Goal: Register for event/course

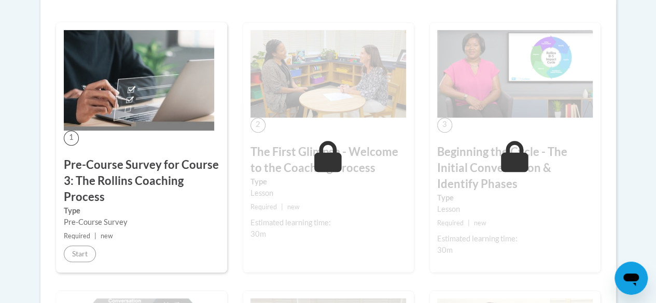
scroll to position [286, 0]
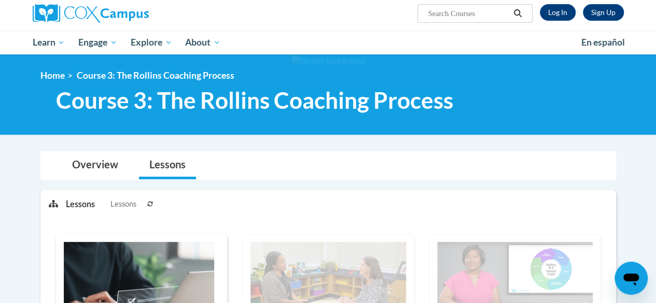
scroll to position [56, 0]
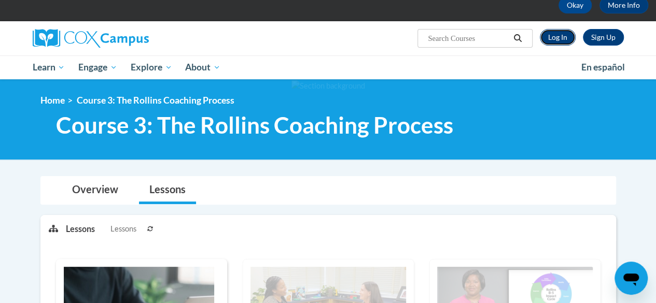
click at [549, 39] on link "Log In" at bounding box center [558, 37] width 36 height 17
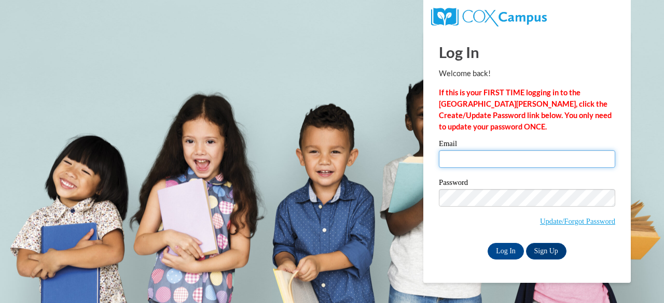
click at [463, 161] on input "Email" at bounding box center [527, 159] width 176 height 18
type input "melissajoiner41@gmail.com"
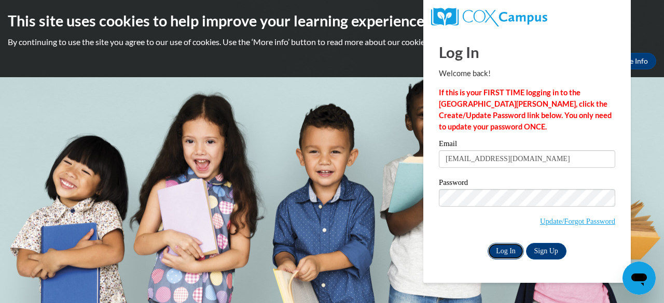
click at [497, 249] on input "Log In" at bounding box center [506, 251] width 36 height 17
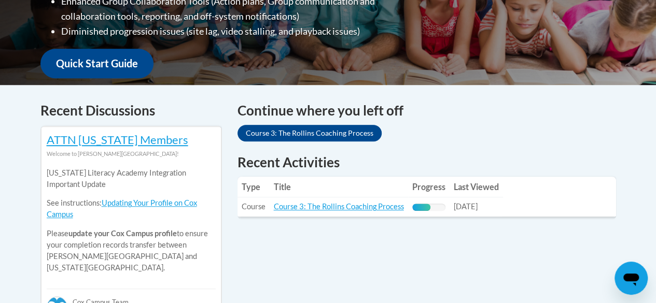
scroll to position [358, 0]
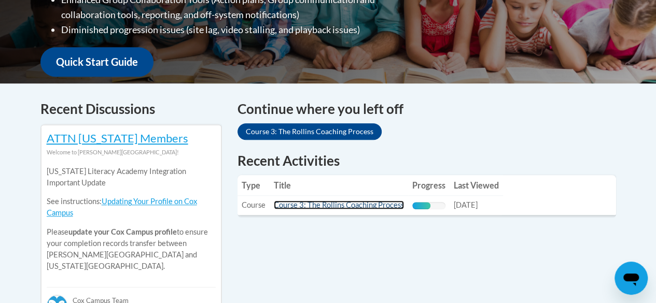
click at [306, 204] on link "Course 3: The Rollins Coaching Process" at bounding box center [339, 205] width 130 height 9
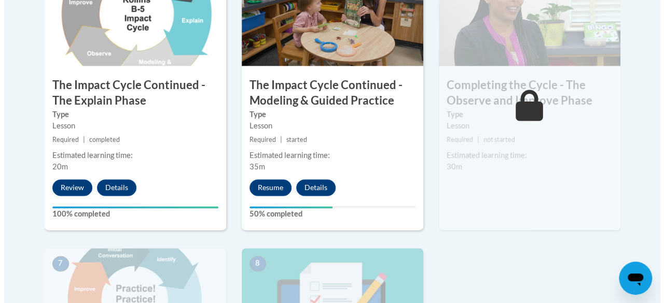
scroll to position [671, 0]
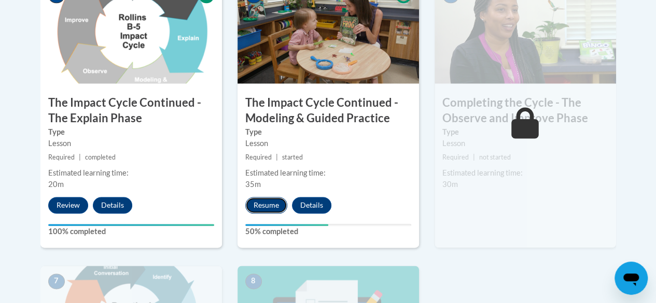
click at [257, 199] on button "Resume" at bounding box center [266, 205] width 42 height 17
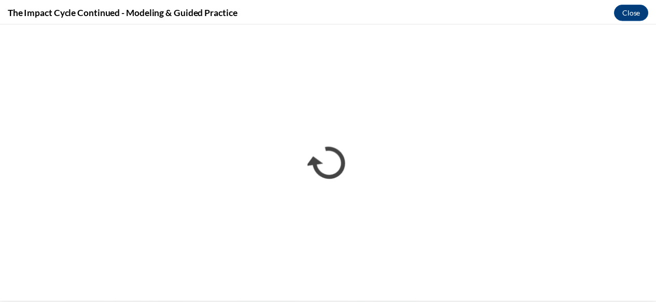
scroll to position [0, 0]
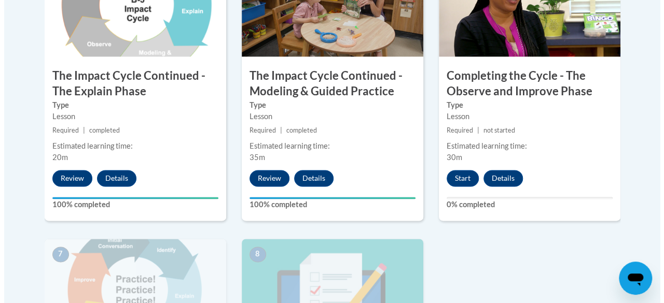
scroll to position [674, 0]
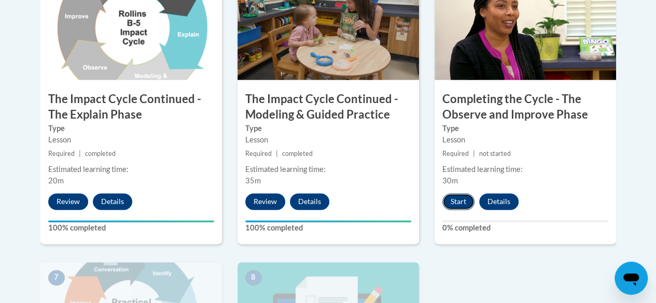
click at [464, 201] on button "Start" at bounding box center [458, 201] width 32 height 17
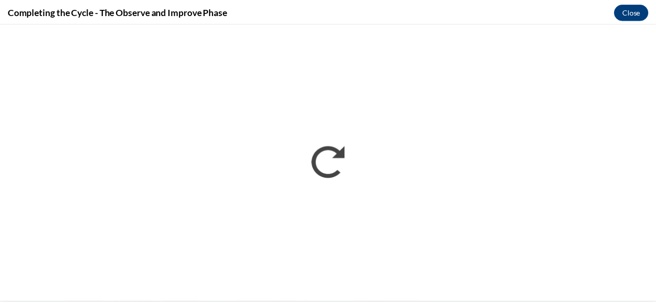
scroll to position [0, 0]
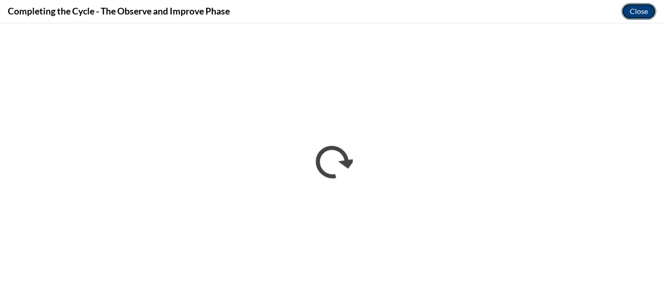
click at [639, 11] on button "Close" at bounding box center [638, 11] width 35 height 17
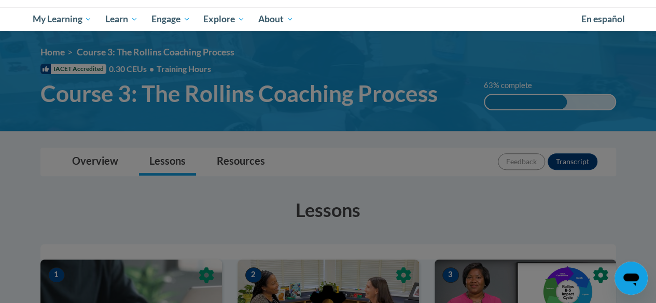
scroll to position [101, 0]
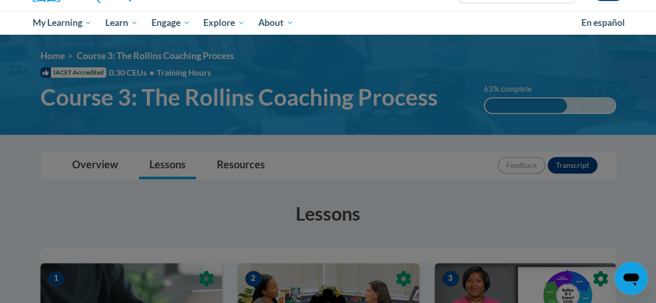
click at [27, 162] on div at bounding box center [328, 151] width 656 height 303
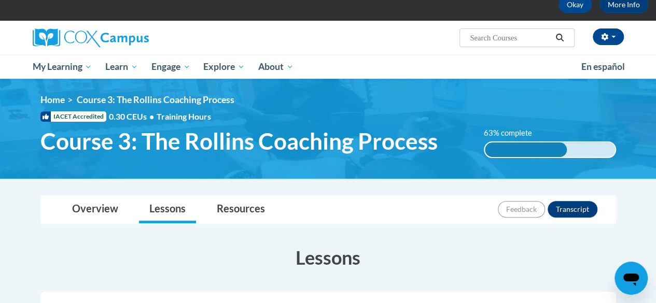
scroll to position [55, 0]
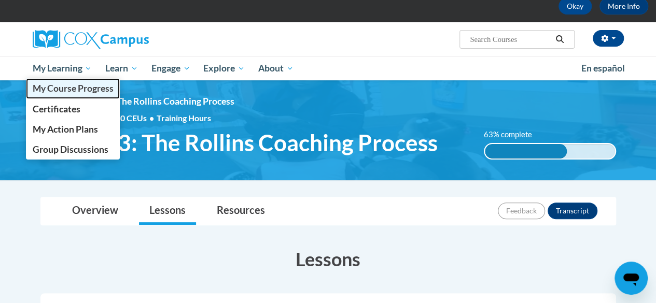
click at [86, 86] on span "My Course Progress" at bounding box center [72, 88] width 81 height 11
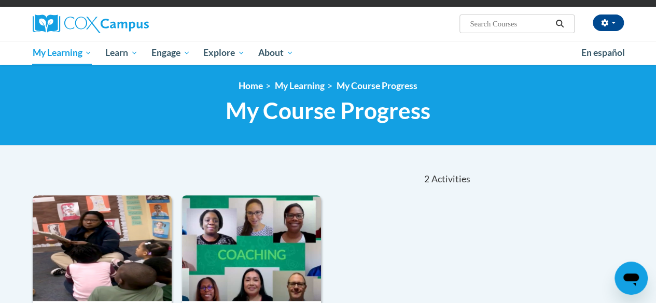
scroll to position [68, 0]
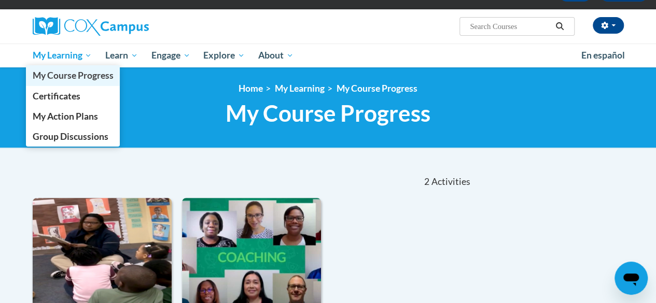
click at [72, 74] on span "My Course Progress" at bounding box center [72, 75] width 81 height 11
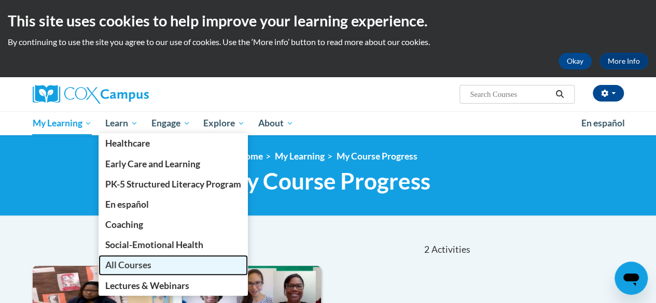
click at [131, 262] on span "All Courses" at bounding box center [128, 265] width 46 height 11
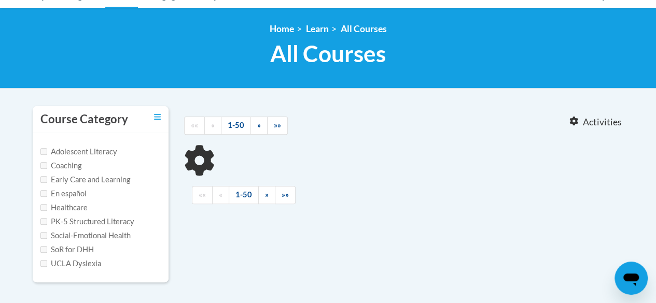
scroll to position [131, 0]
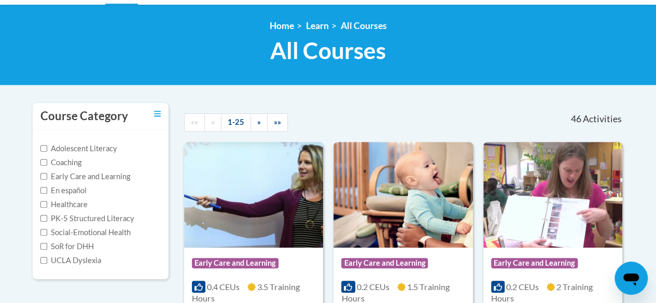
click at [42, 167] on label "Coaching" at bounding box center [60, 162] width 41 height 11
click at [42, 166] on input "Coaching" at bounding box center [43, 162] width 7 height 7
checkbox input "true"
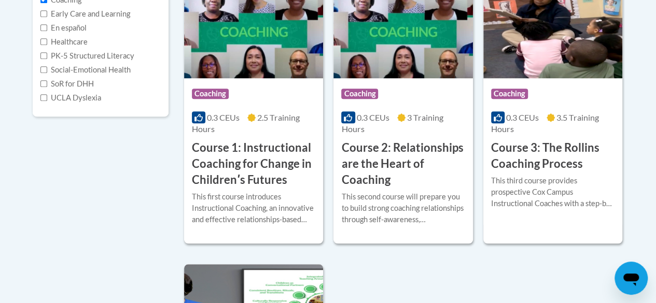
scroll to position [290, 0]
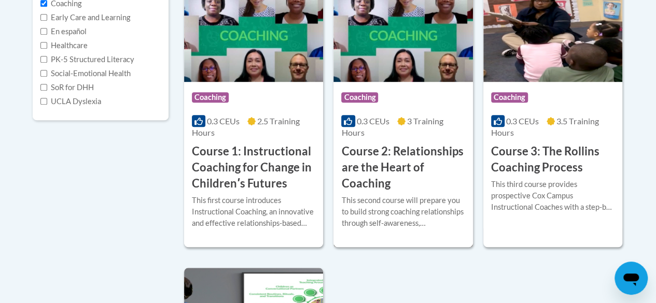
click at [427, 169] on h3 "Course 2: Relationships are the Heart of Coaching" at bounding box center [402, 168] width 123 height 48
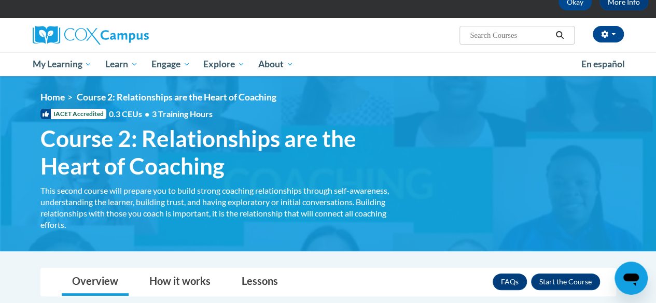
scroll to position [37, 0]
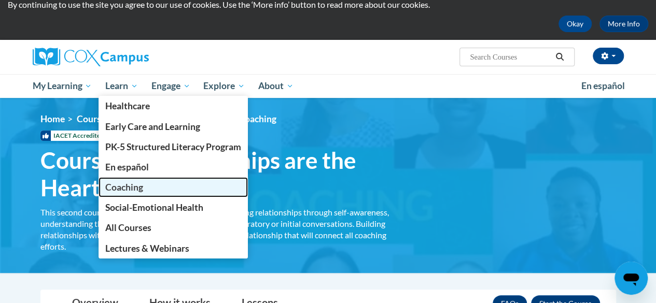
click at [117, 182] on span "Coaching" at bounding box center [124, 187] width 38 height 11
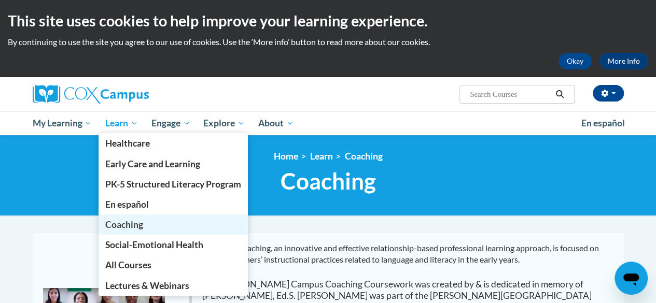
click at [120, 223] on span "Coaching" at bounding box center [124, 224] width 38 height 11
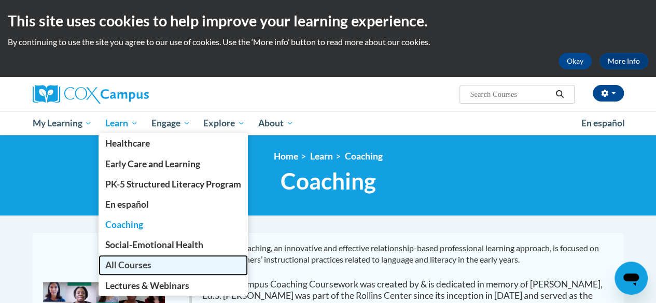
click at [124, 265] on span "All Courses" at bounding box center [128, 265] width 46 height 11
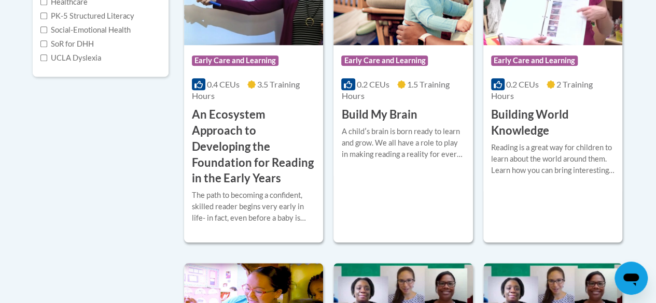
scroll to position [181, 0]
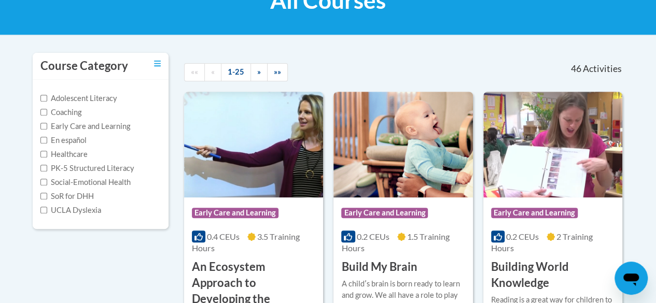
click at [78, 113] on label "Coaching" at bounding box center [60, 112] width 41 height 11
click at [47, 113] on input "Coaching" at bounding box center [43, 112] width 7 height 7
checkbox input "true"
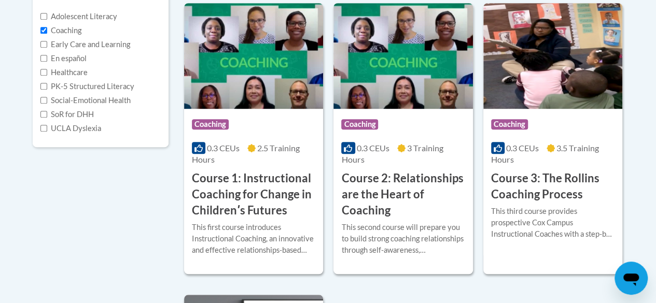
scroll to position [251, 0]
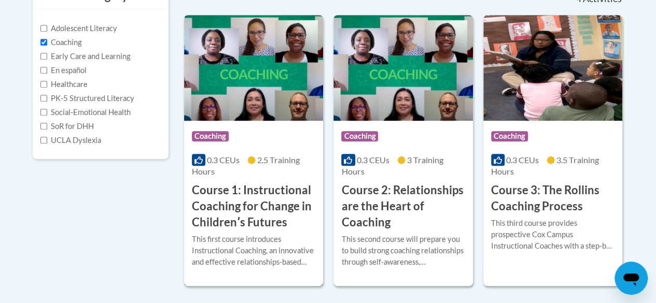
click at [240, 195] on h3 "Course 1: Instructional Coaching for Change in Childrenʹs Futures" at bounding box center [253, 207] width 123 height 48
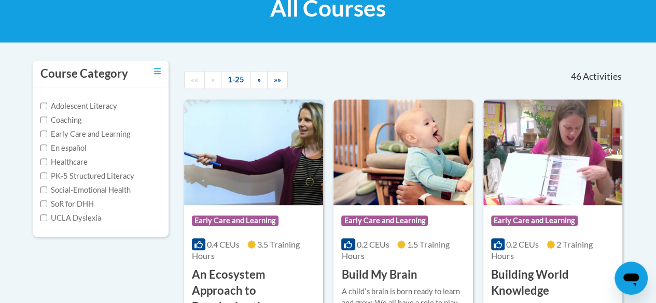
scroll to position [169, 0]
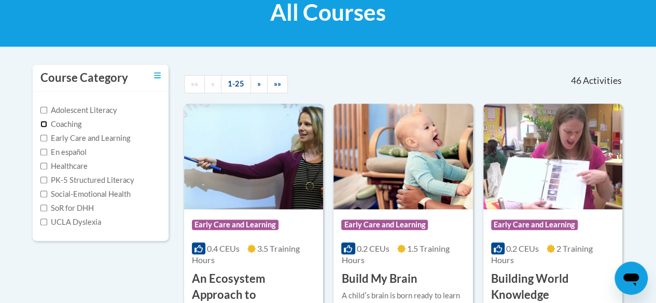
click at [43, 124] on input "Coaching" at bounding box center [43, 124] width 7 height 7
checkbox input "true"
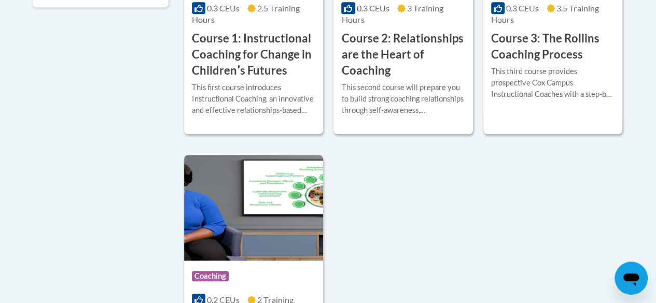
scroll to position [325, 0]
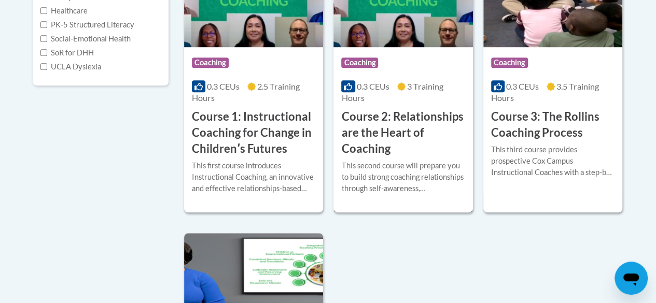
click at [398, 160] on div at bounding box center [402, 160] width 123 height 1
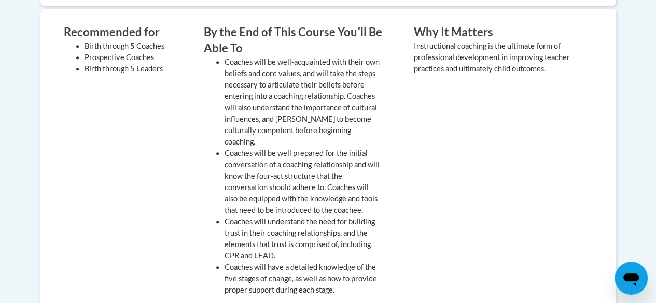
scroll to position [259, 0]
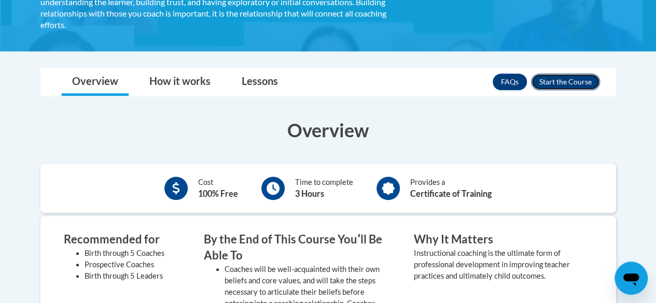
click at [548, 86] on button "Enroll" at bounding box center [565, 82] width 69 height 17
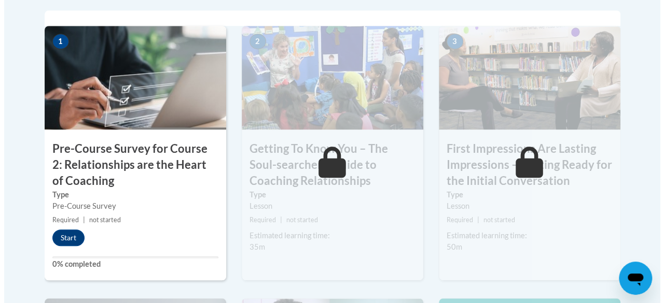
scroll to position [363, 0]
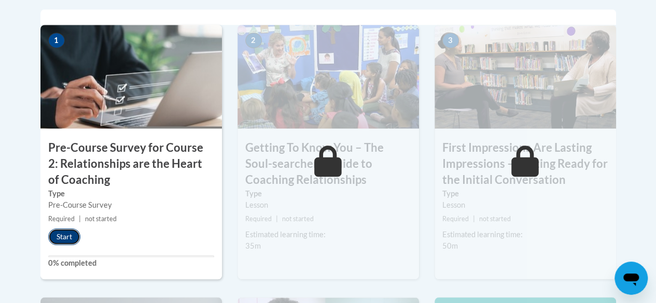
click at [74, 236] on button "Start" at bounding box center [64, 237] width 32 height 17
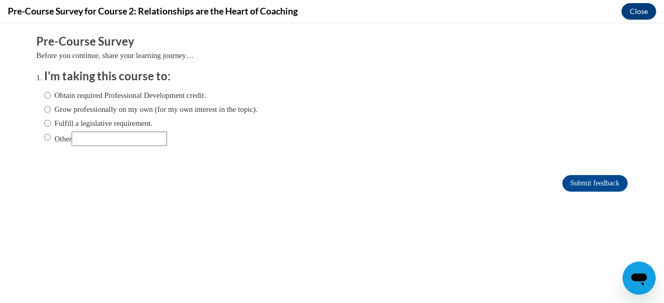
scroll to position [0, 0]
click at [55, 97] on label "Obtain required Professional Development credit." at bounding box center [125, 95] width 162 height 11
click at [51, 97] on input "Obtain required Professional Development credit." at bounding box center [47, 95] width 7 height 11
radio input "true"
click at [567, 179] on input "Submit feedback" at bounding box center [594, 183] width 65 height 17
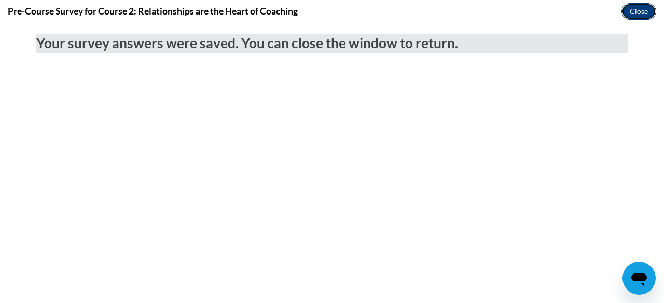
click at [640, 10] on button "Close" at bounding box center [638, 11] width 35 height 17
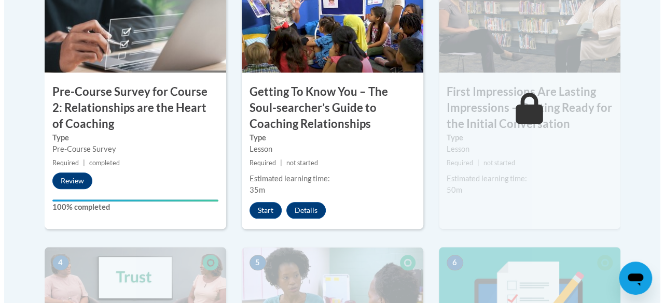
scroll to position [397, 0]
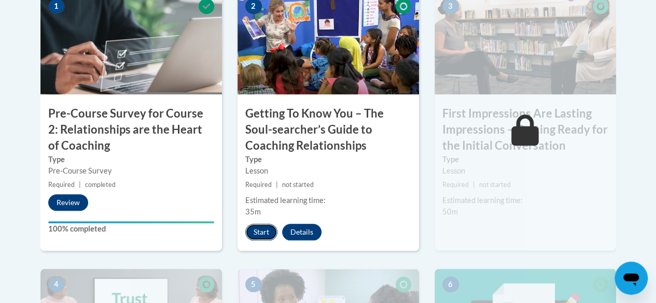
click at [251, 229] on button "Start" at bounding box center [261, 232] width 32 height 17
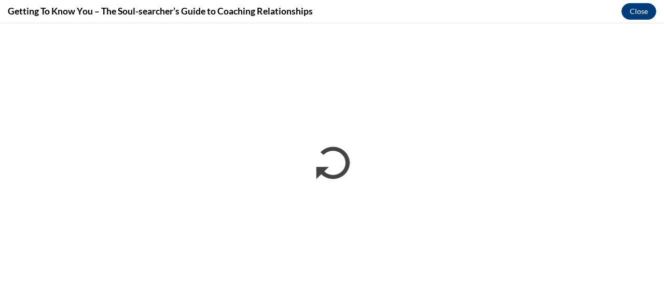
scroll to position [0, 0]
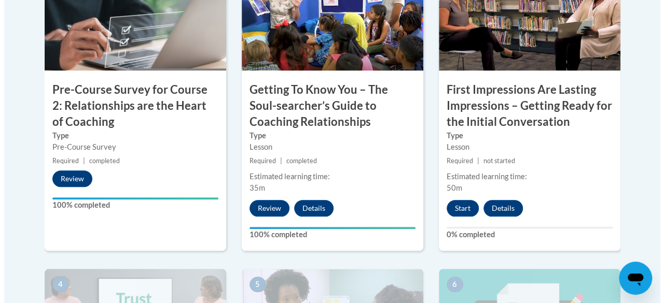
scroll to position [415, 0]
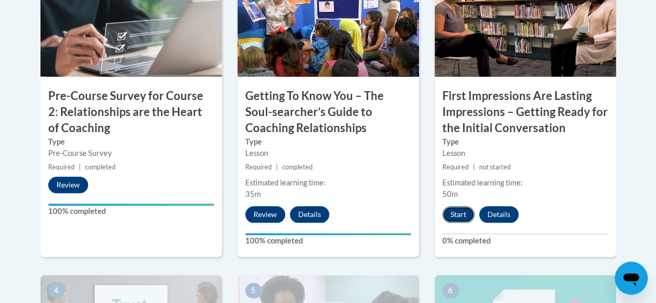
click at [459, 216] on button "Start" at bounding box center [458, 214] width 32 height 17
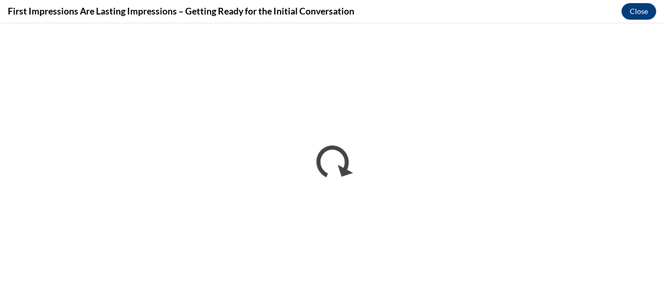
scroll to position [0, 0]
